Goal: Navigation & Orientation: Understand site structure

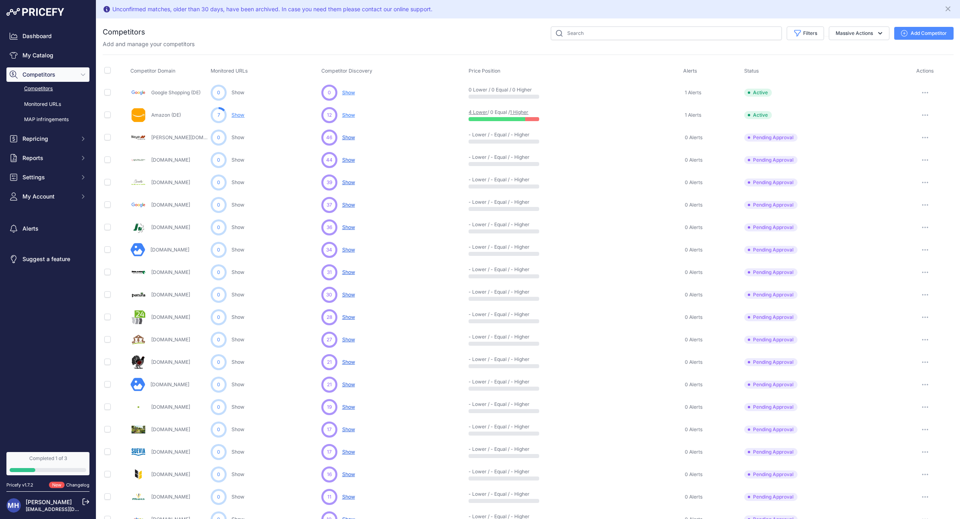
click at [349, 250] on span "Show" at bounding box center [348, 250] width 13 height 6
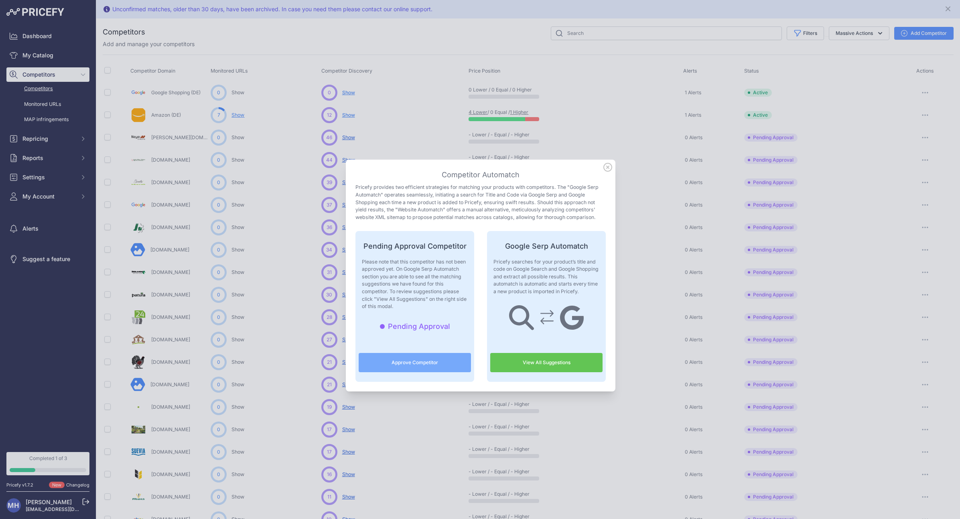
click at [606, 166] on icon at bounding box center [608, 167] width 9 height 9
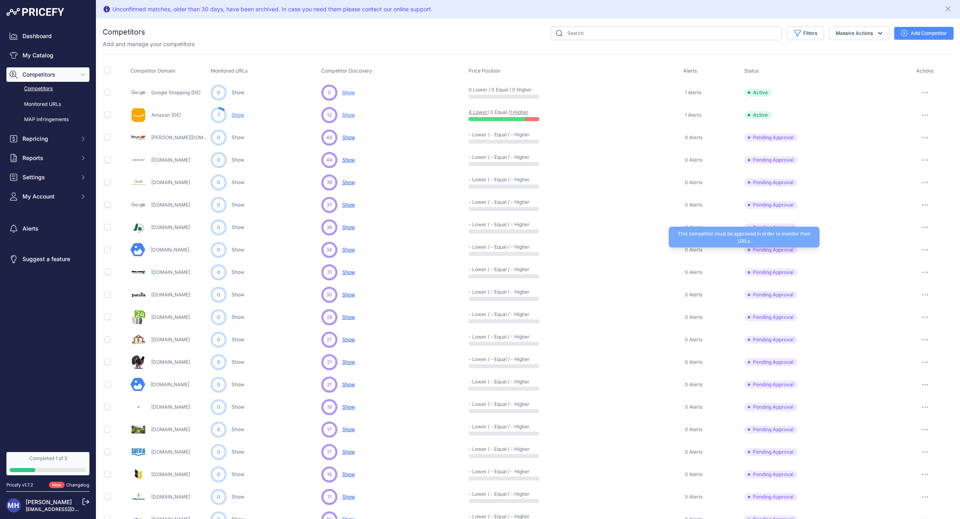
click at [784, 250] on span "Pending Approval" at bounding box center [771, 250] width 53 height 8
click at [58, 460] on div "Completed 1 of 3" at bounding box center [48, 459] width 77 height 6
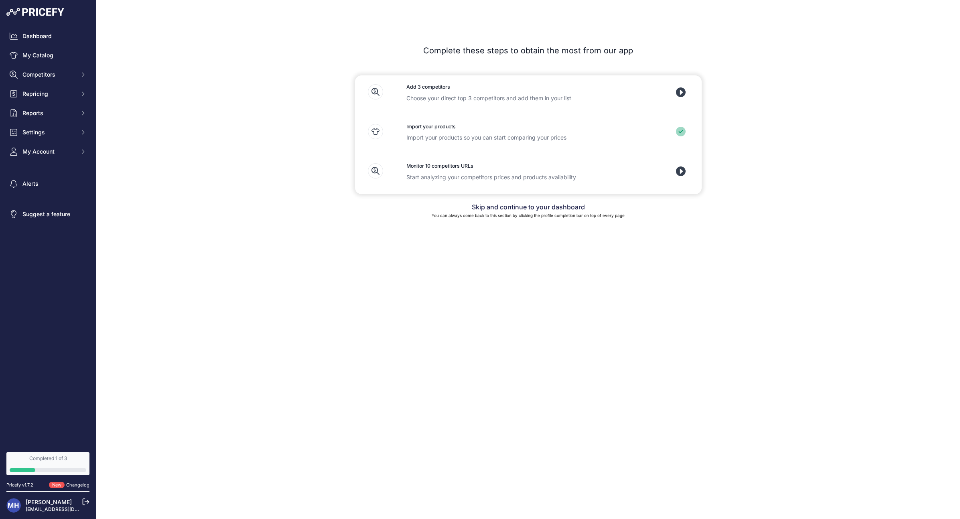
click at [686, 91] on icon at bounding box center [681, 92] width 10 height 10
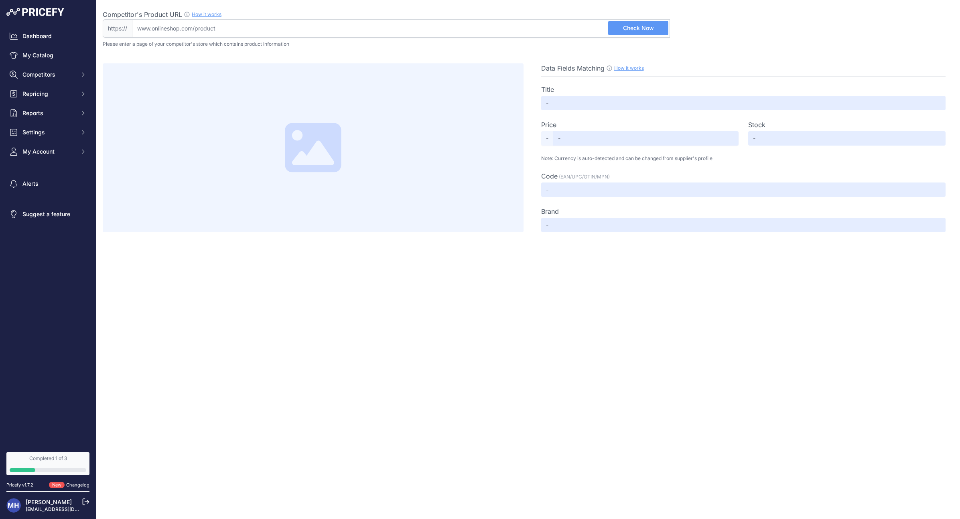
click at [45, 458] on div "Completed 1 of 3" at bounding box center [48, 459] width 77 height 6
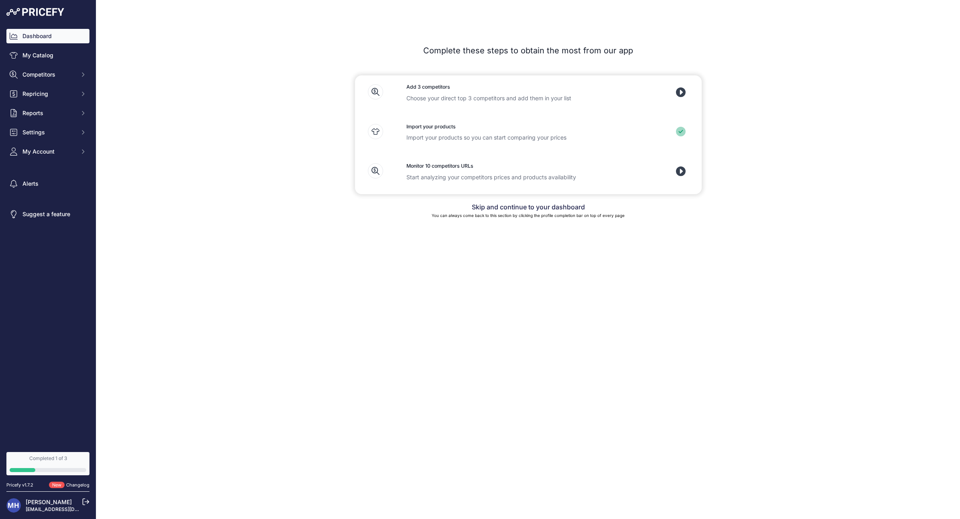
click at [34, 34] on link "Dashboard" at bounding box center [47, 36] width 83 height 14
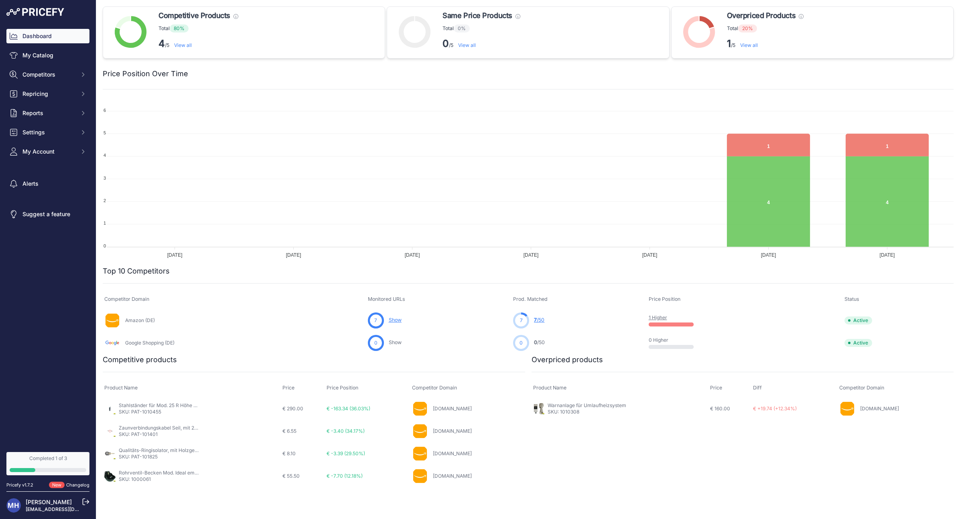
click at [542, 319] on link "7 /50" at bounding box center [539, 320] width 10 height 6
click at [659, 317] on link "1 Higher" at bounding box center [658, 318] width 18 height 6
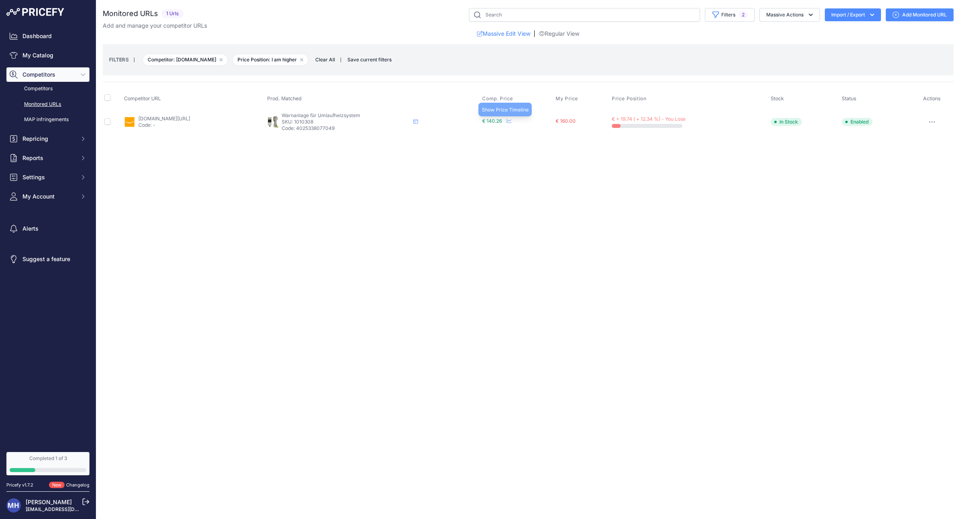
click at [512, 120] on icon at bounding box center [509, 120] width 5 height 5
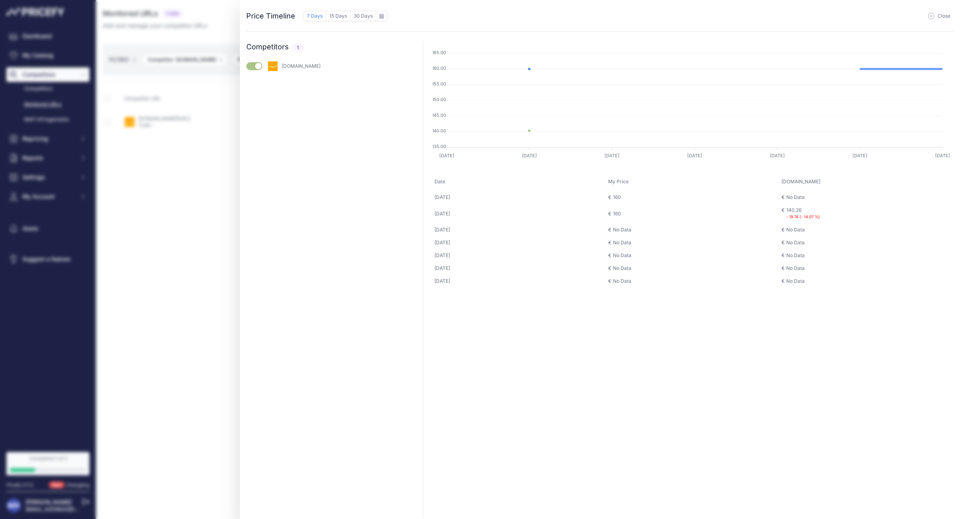
drag, startPoint x: 944, startPoint y: 14, endPoint x: 915, endPoint y: 21, distance: 29.8
click at [944, 14] on span "Close" at bounding box center [944, 16] width 13 height 6
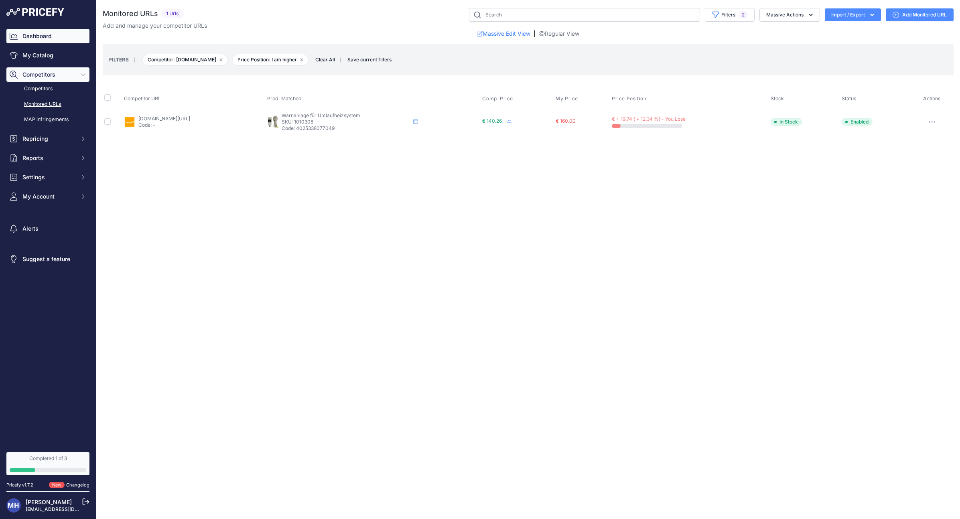
click at [55, 39] on link "Dashboard" at bounding box center [47, 36] width 83 height 14
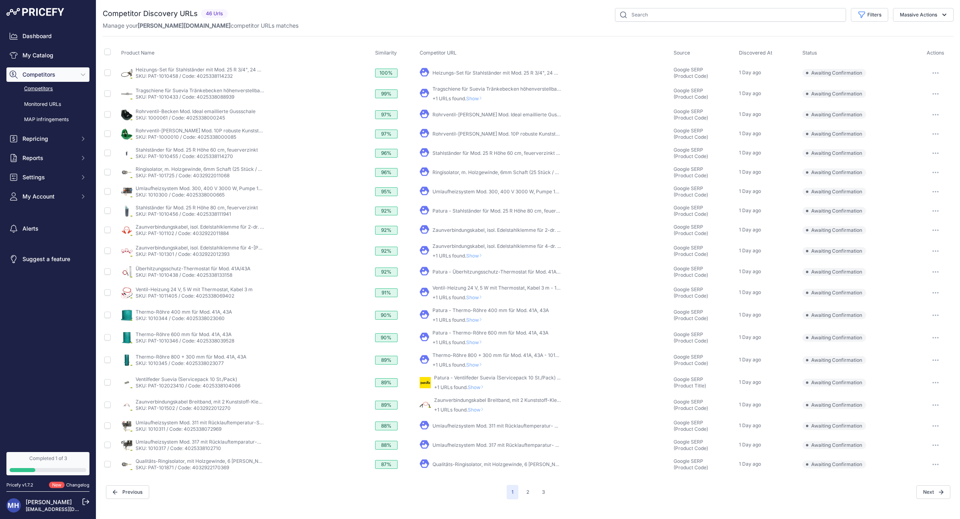
click at [936, 70] on button "button" at bounding box center [936, 72] width 16 height 11
click at [907, 56] on th "Status" at bounding box center [859, 53] width 116 height 20
click at [76, 153] on button "Reports" at bounding box center [47, 158] width 83 height 14
click at [49, 40] on link "Dashboard" at bounding box center [47, 36] width 83 height 14
